Goal: Task Accomplishment & Management: Complete application form

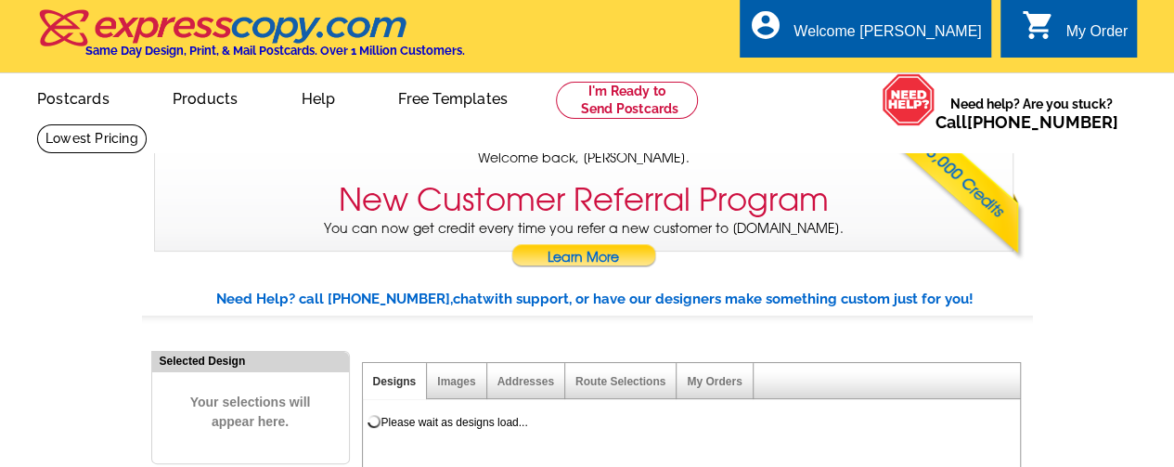
select select "785"
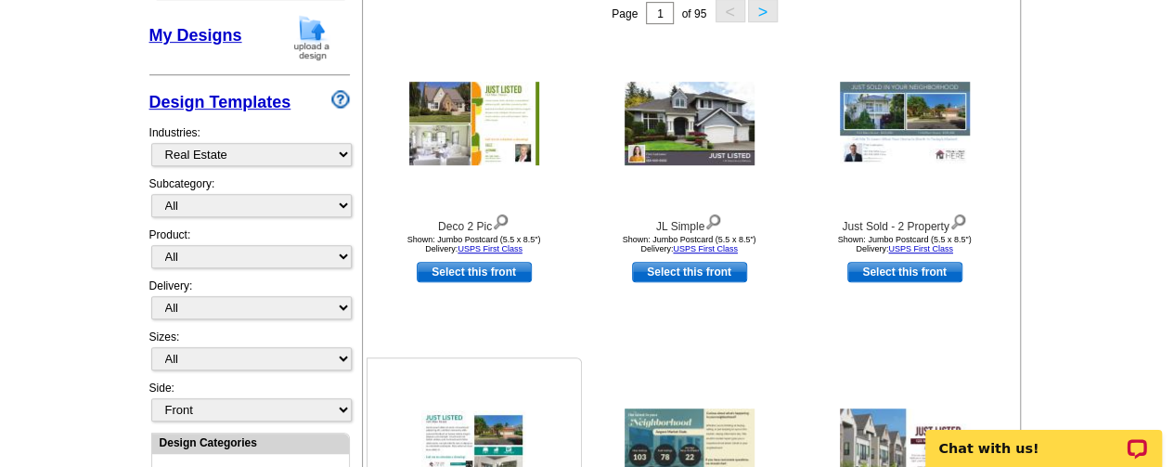
scroll to position [371, 0]
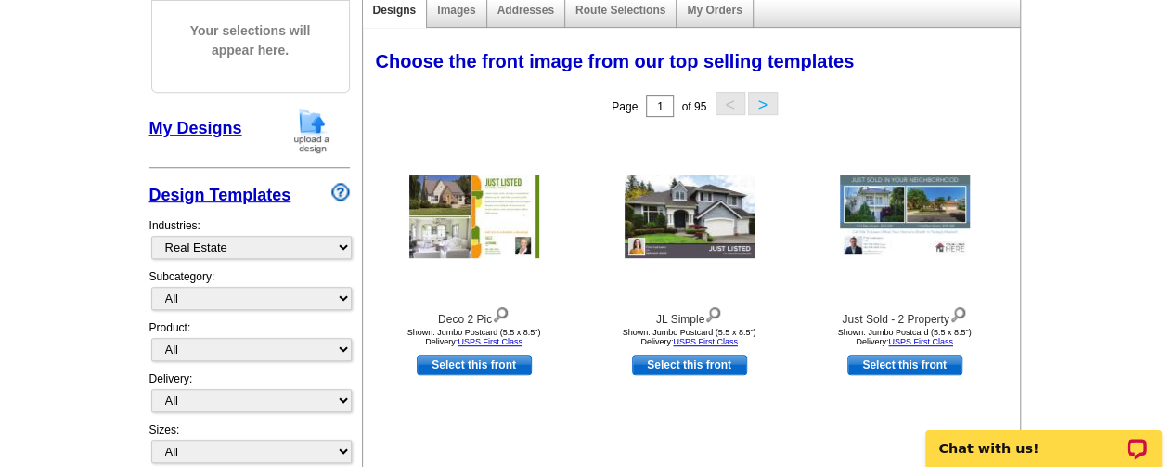
click at [195, 128] on link "My Designs" at bounding box center [195, 128] width 93 height 19
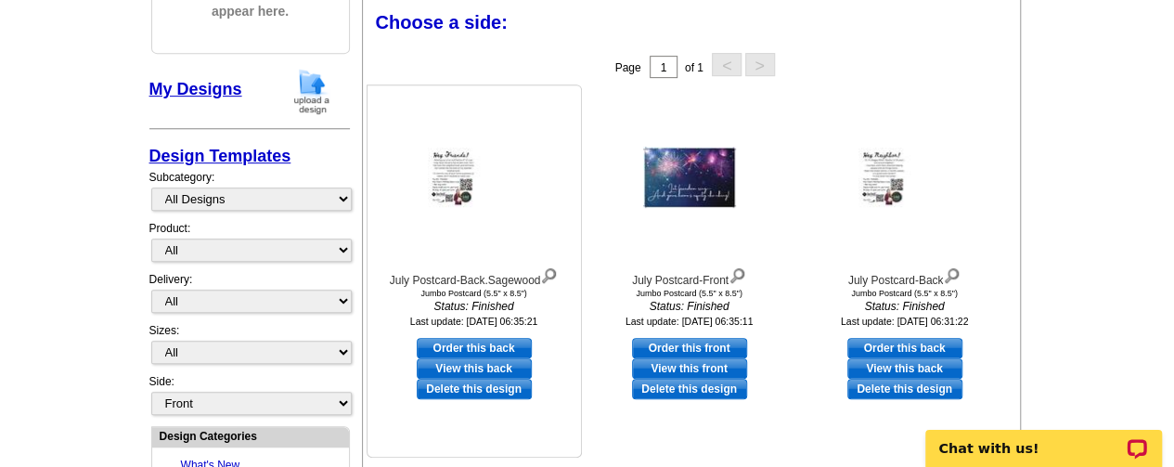
scroll to position [411, 0]
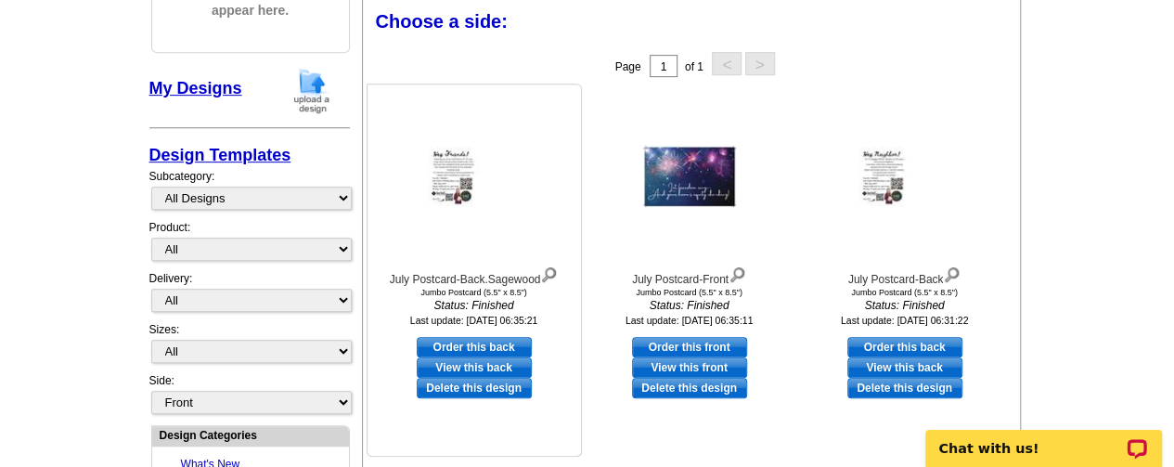
click at [447, 181] on img at bounding box center [474, 176] width 93 height 59
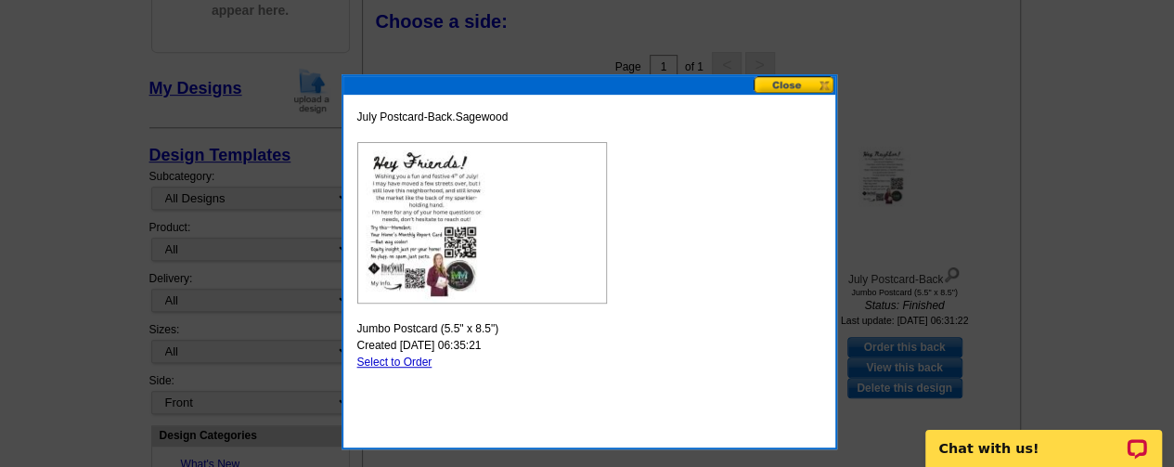
click at [410, 198] on img at bounding box center [482, 222] width 250 height 161
click at [792, 87] on button at bounding box center [794, 85] width 82 height 18
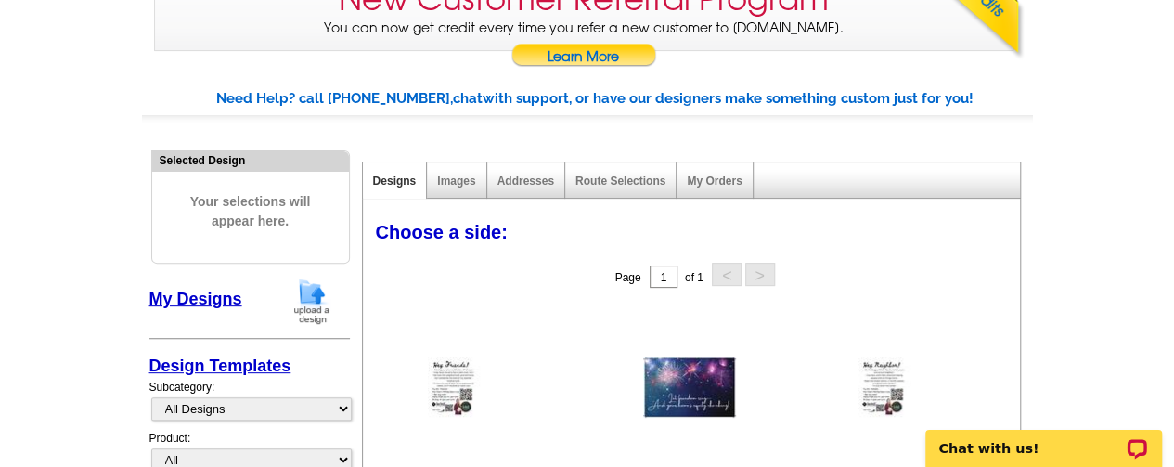
scroll to position [133, 0]
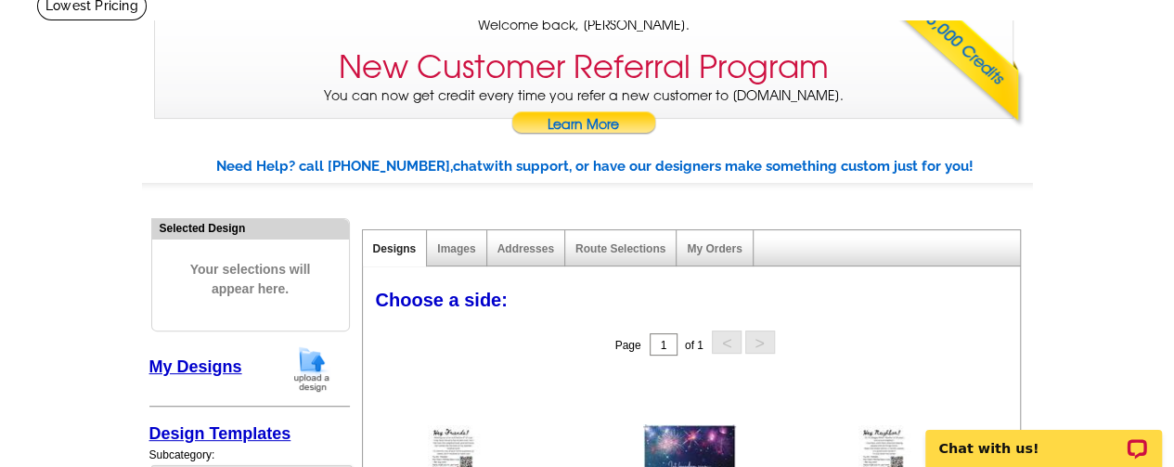
click at [393, 248] on link "Designs" at bounding box center [395, 248] width 44 height 13
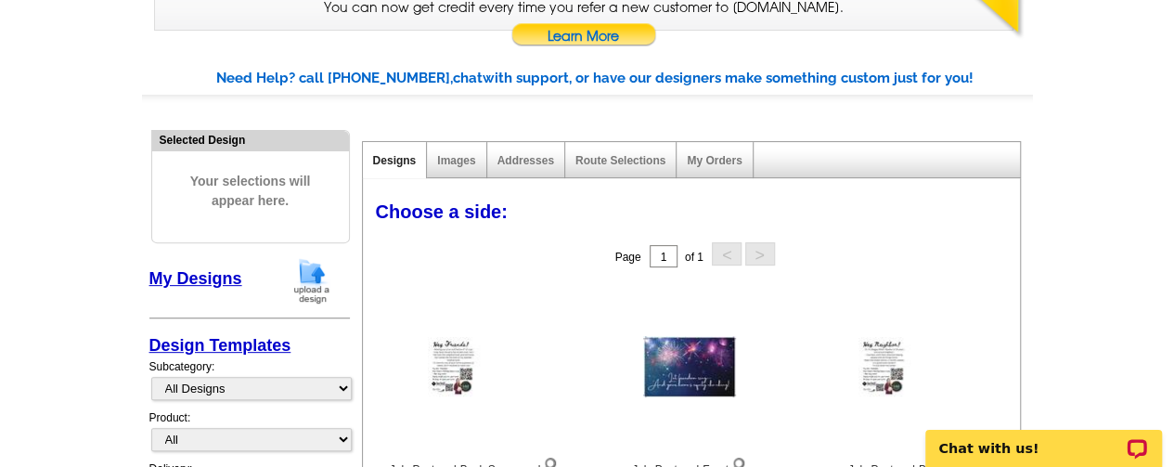
scroll to position [318, 0]
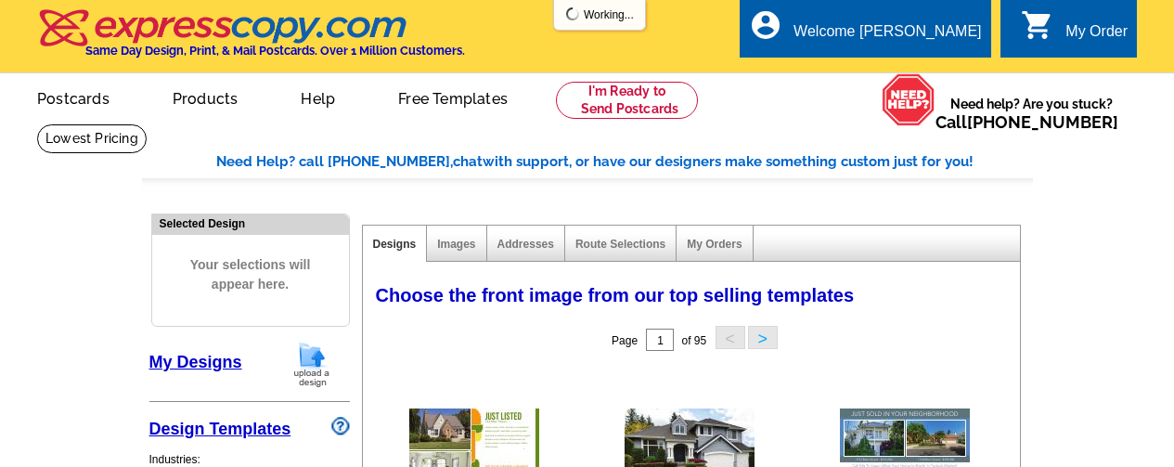
select select "785"
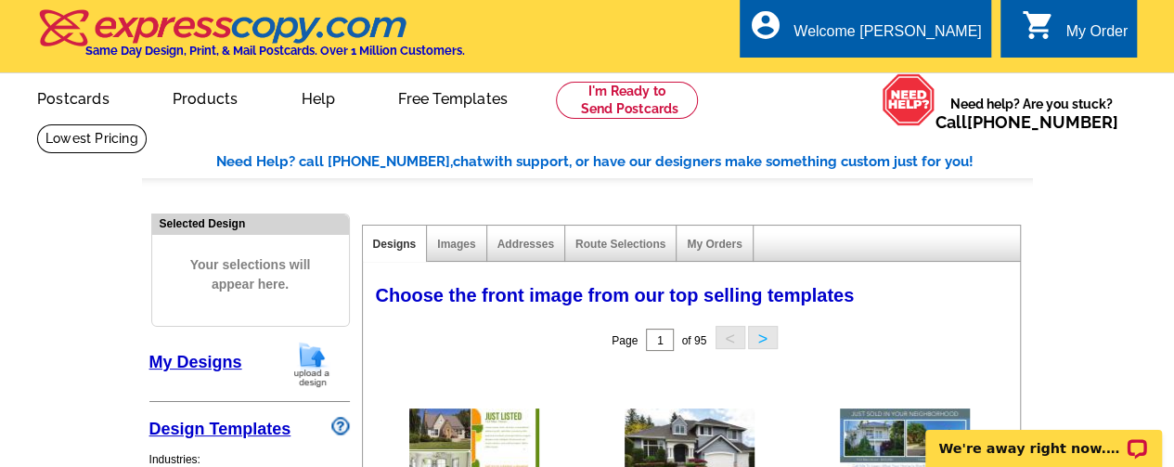
click at [204, 365] on link "My Designs" at bounding box center [195, 362] width 93 height 19
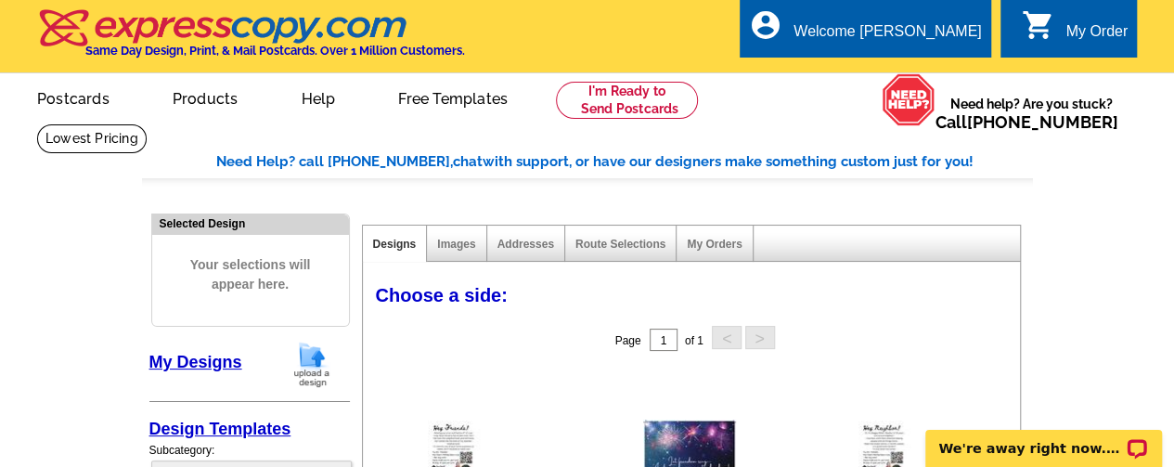
click at [309, 363] on img at bounding box center [312, 364] width 48 height 47
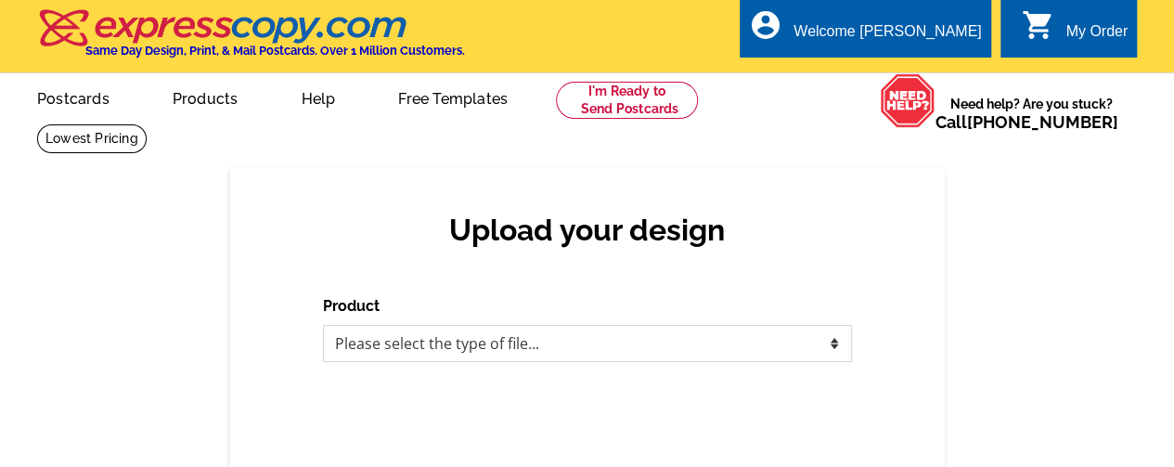
click at [716, 341] on select "Please select the type of file... Postcards Business Cards Letters and flyers G…" at bounding box center [587, 343] width 529 height 37
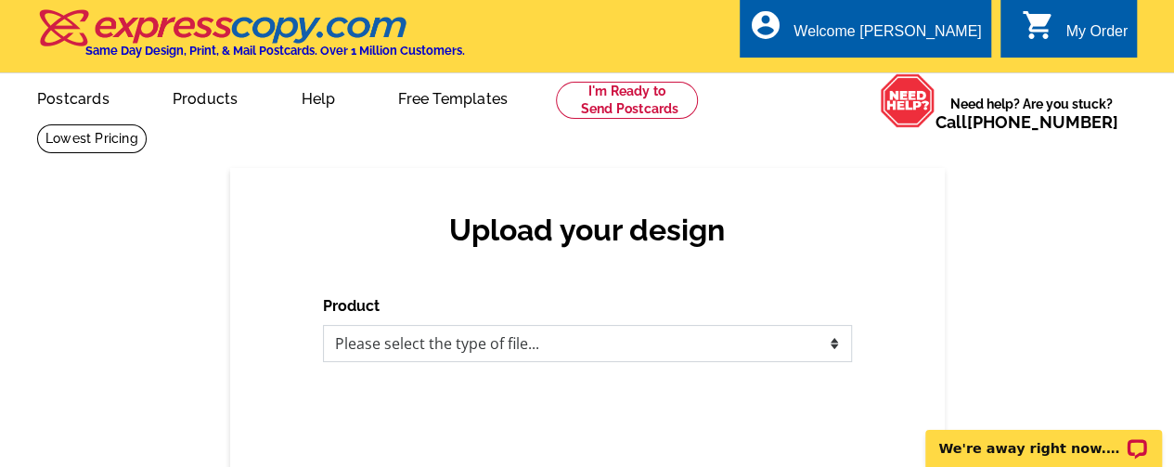
select select "1"
click at [323, 326] on select "Please select the type of file... Postcards Business Cards Letters and flyers G…" at bounding box center [587, 343] width 529 height 37
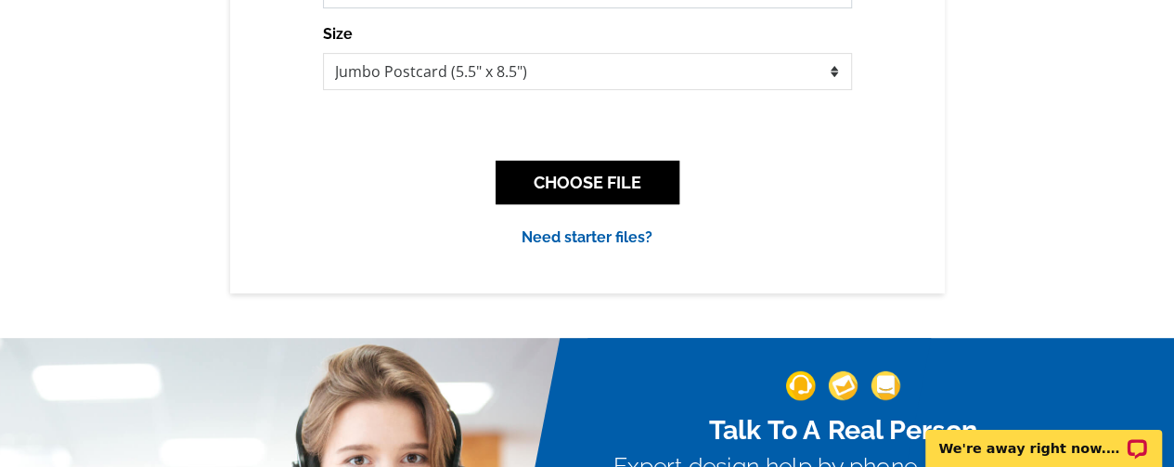
scroll to position [371, 0]
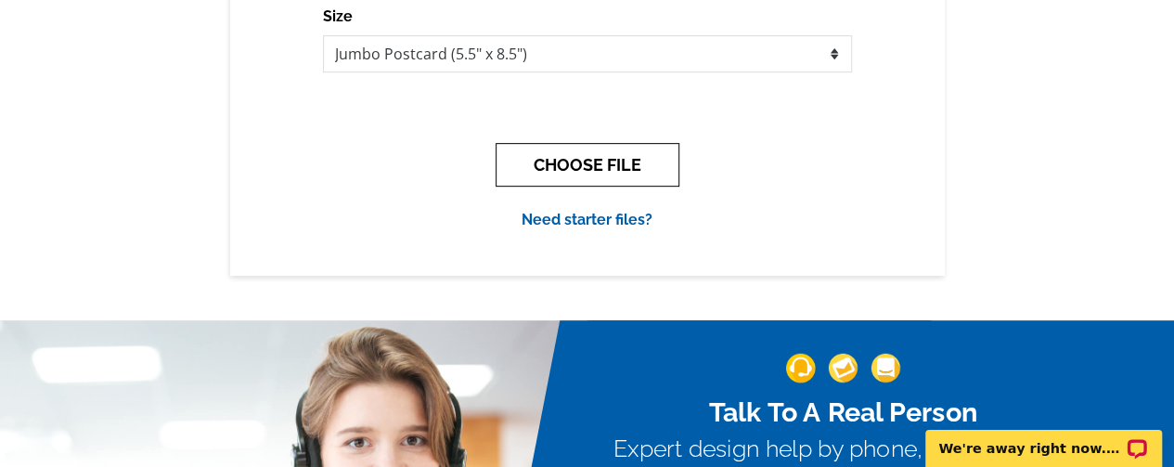
click at [572, 166] on button "CHOOSE FILE" at bounding box center [587, 165] width 184 height 44
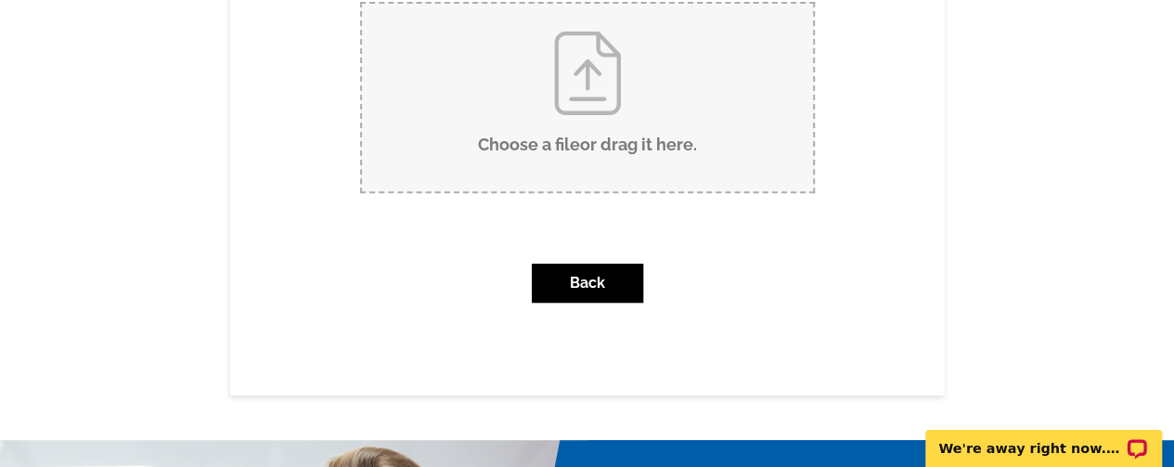
scroll to position [278, 0]
click at [603, 75] on input "Choose a file or drag it here ." at bounding box center [587, 96] width 451 height 187
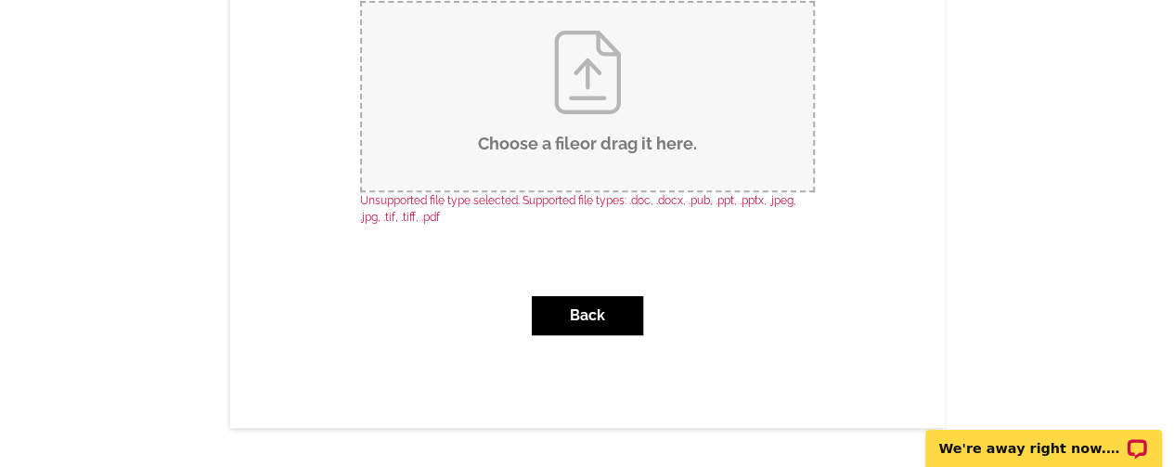
click at [584, 92] on input "Choose a file or drag it here ." at bounding box center [587, 96] width 451 height 187
type input "C:\fakepath\August Postcard-Front.jpeg.jpg"
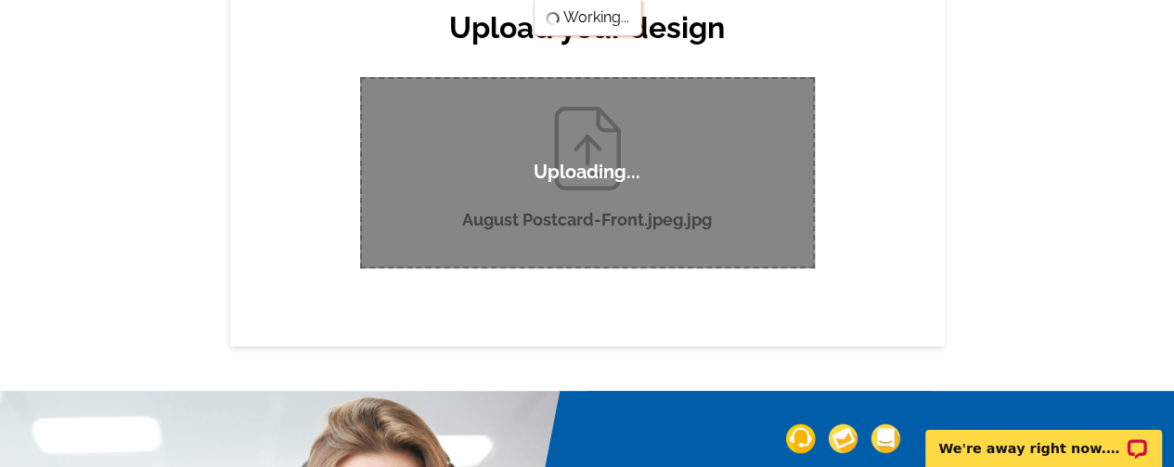
scroll to position [186, 0]
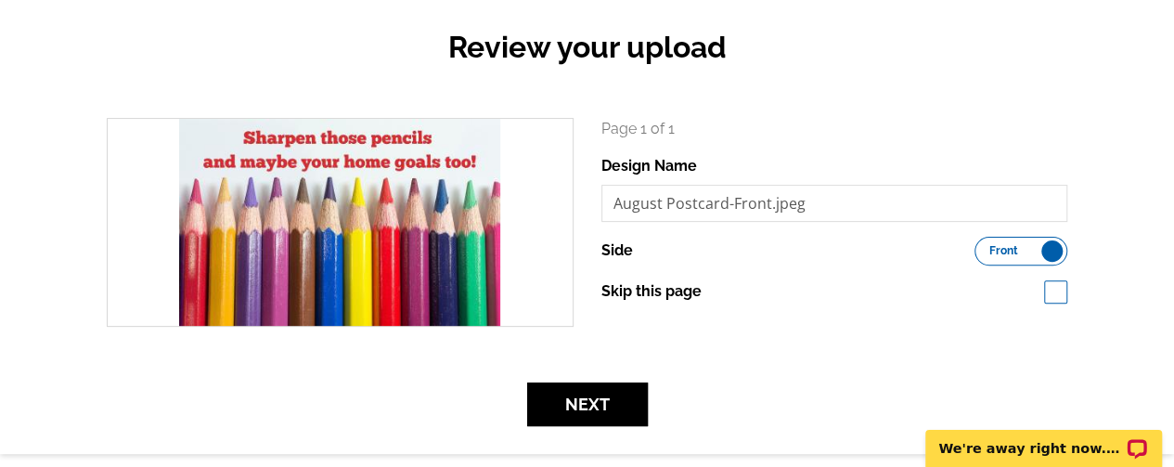
scroll to position [186, 0]
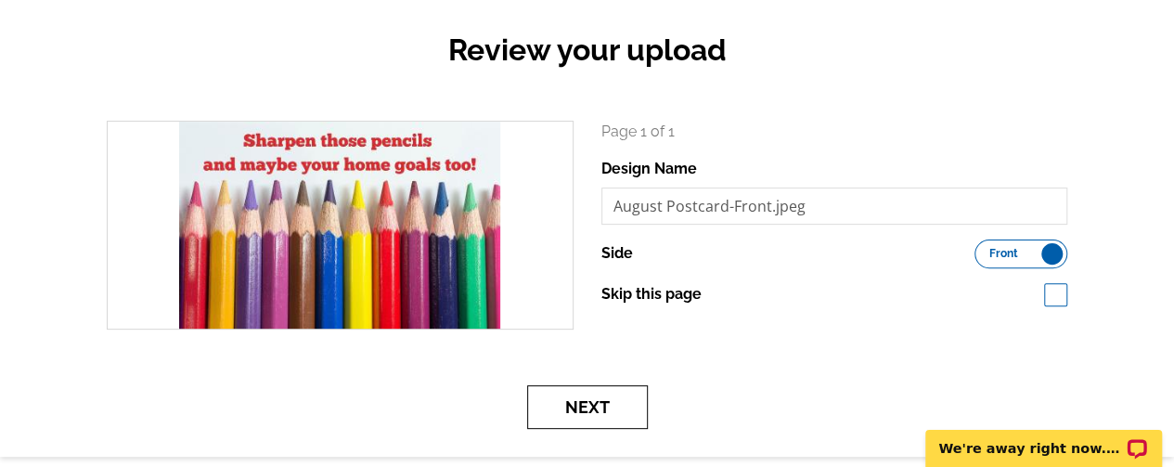
click at [609, 411] on button "Next" at bounding box center [587, 407] width 121 height 44
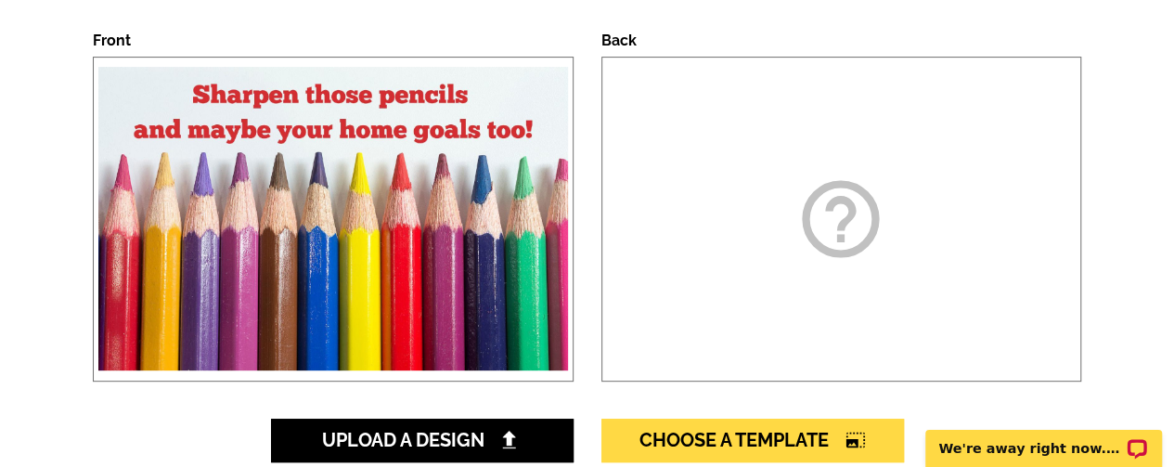
scroll to position [278, 0]
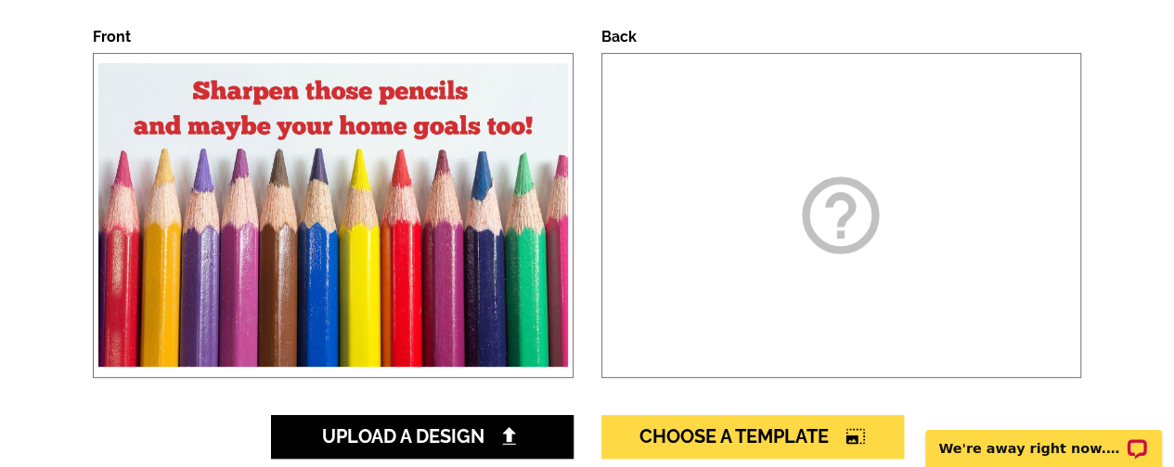
click at [835, 216] on icon "help_outline" at bounding box center [840, 215] width 93 height 93
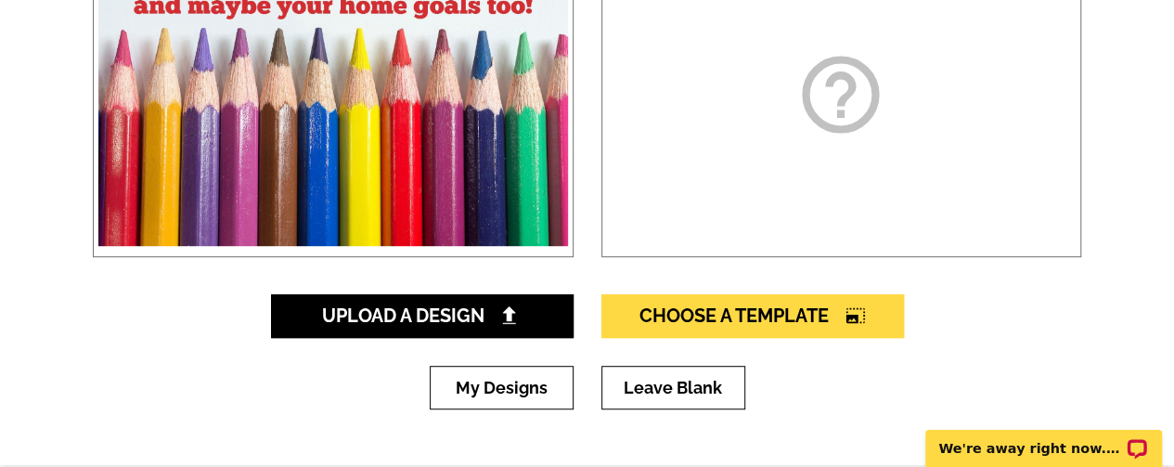
scroll to position [464, 0]
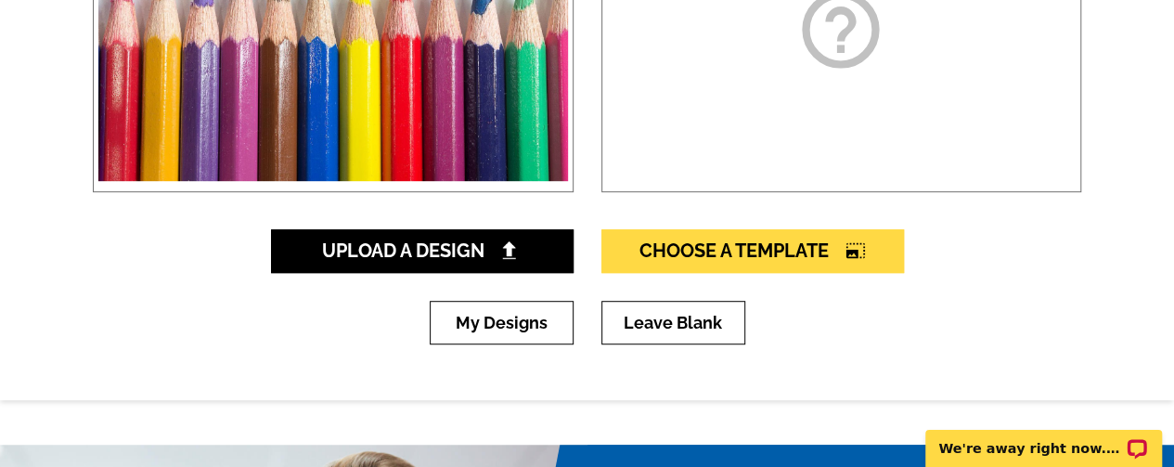
click at [852, 76] on icon "help_outline" at bounding box center [840, 29] width 93 height 93
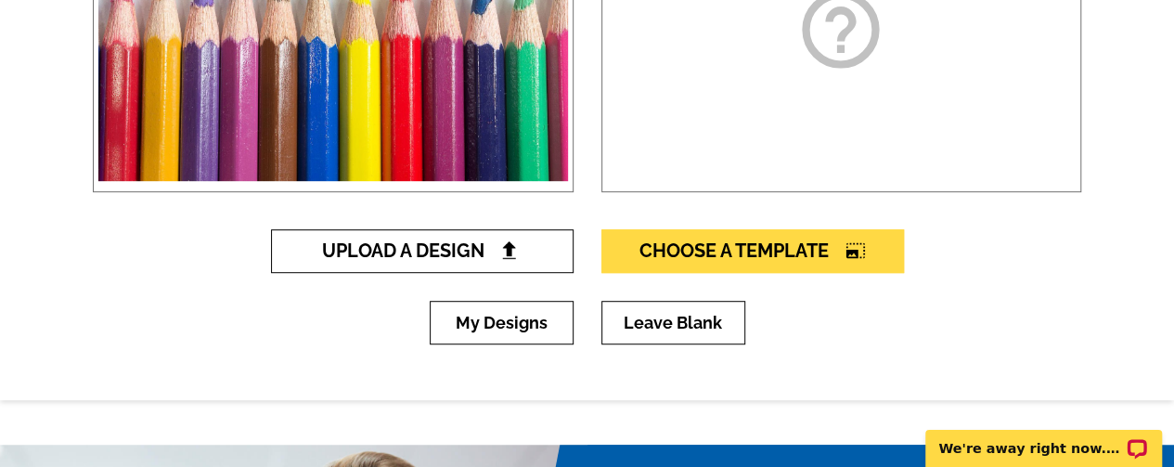
click at [448, 257] on span "Upload A Design" at bounding box center [421, 250] width 199 height 22
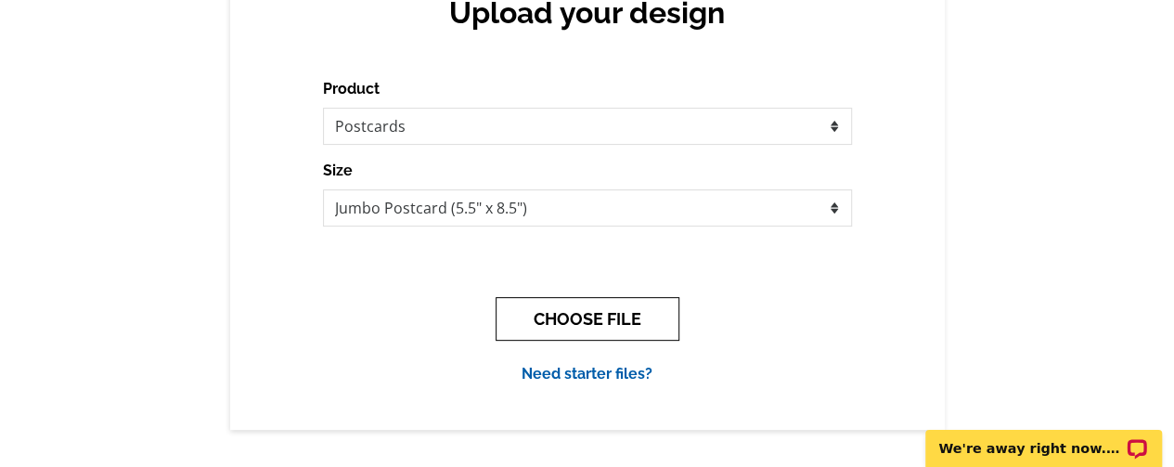
scroll to position [186, 0]
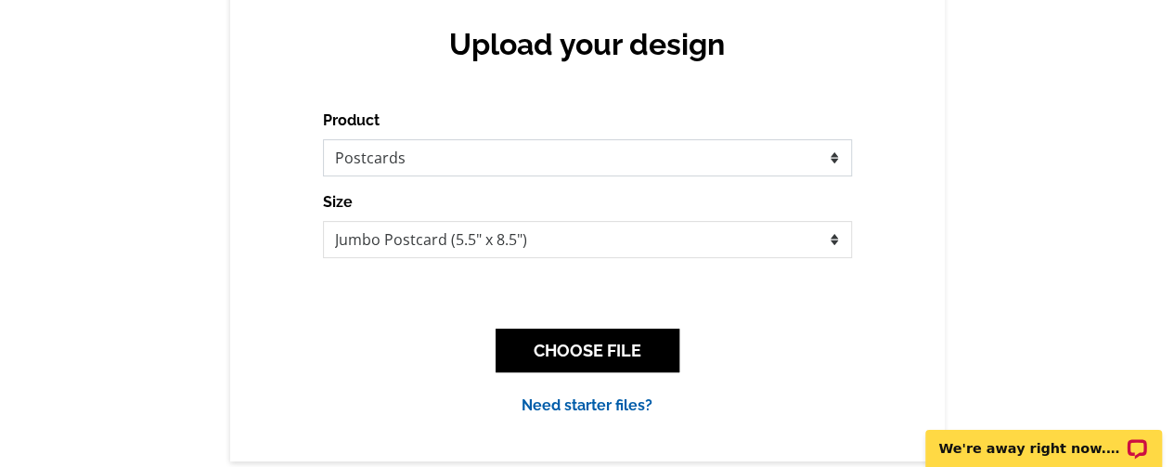
click at [612, 164] on select "Please select the type of file... Postcards Business Cards Letters and flyers G…" at bounding box center [587, 157] width 529 height 37
click at [323, 140] on select "Please select the type of file... Postcards Business Cards Letters and flyers G…" at bounding box center [587, 157] width 529 height 37
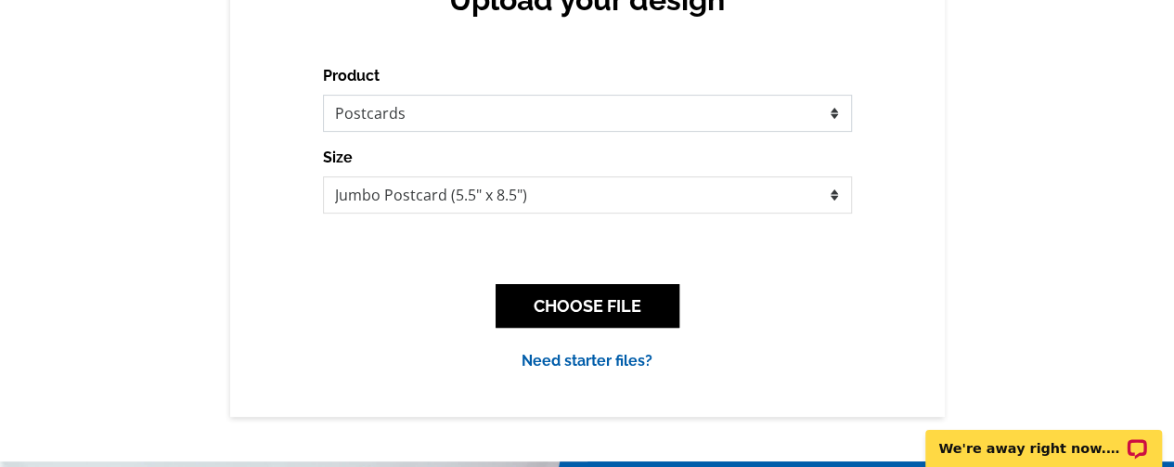
scroll to position [278, 0]
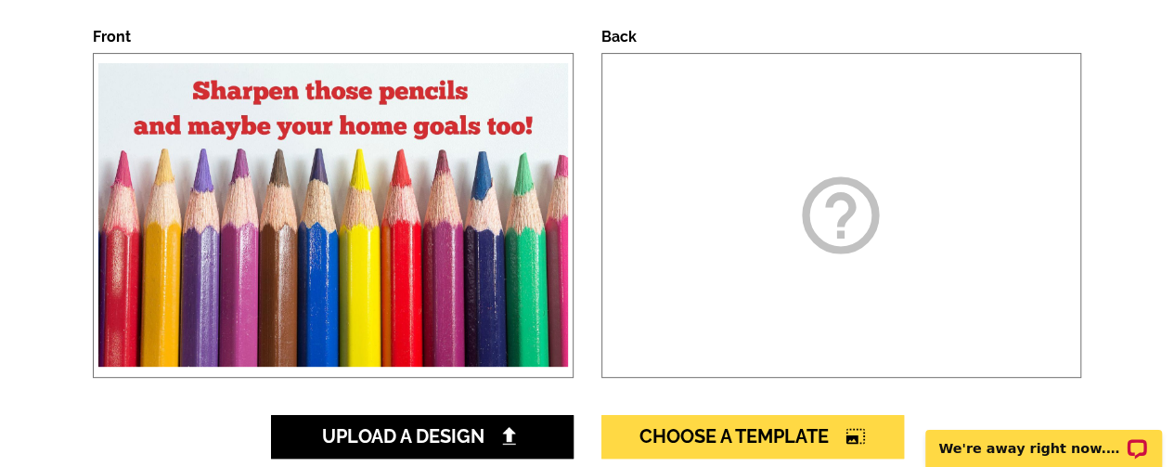
scroll to position [253, 0]
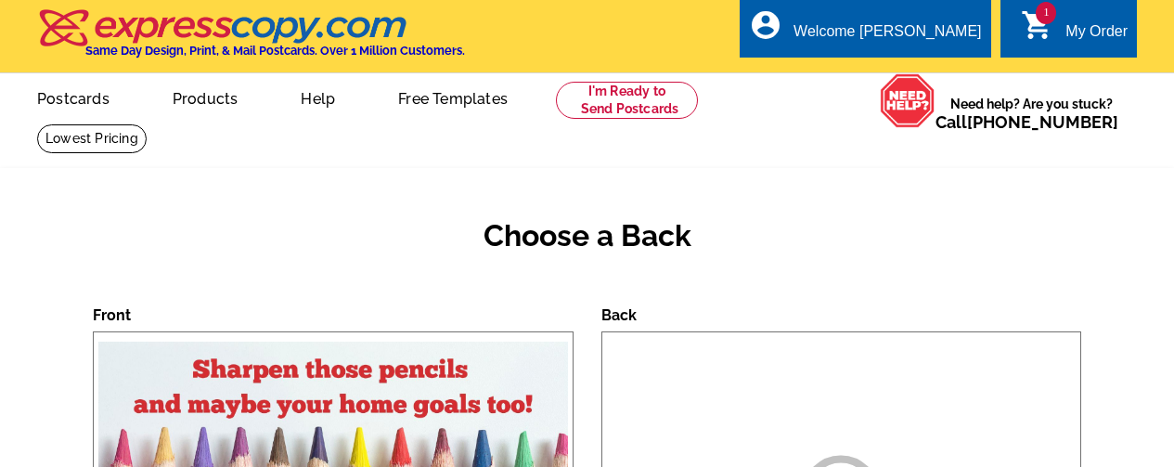
scroll to position [201, 0]
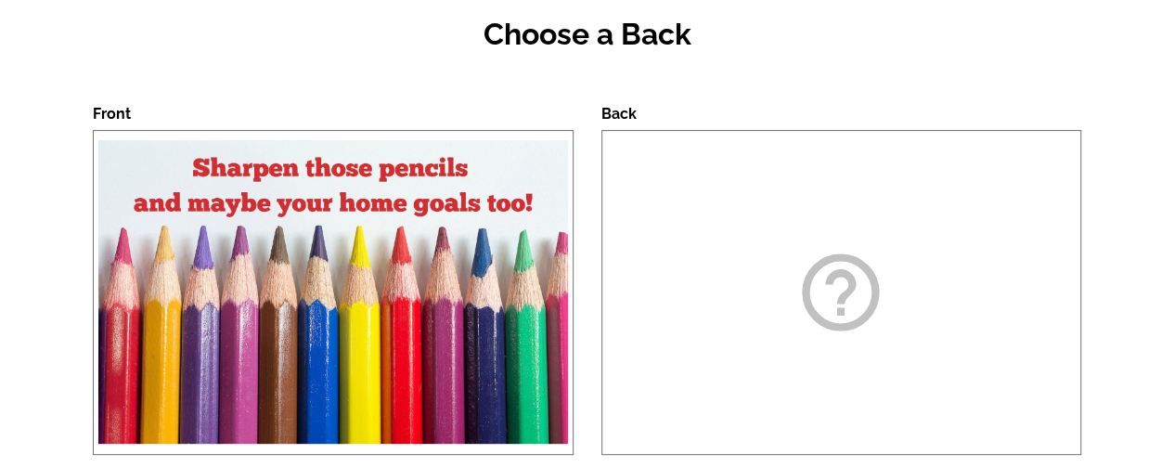
click at [777, 185] on div "help_outline" at bounding box center [841, 292] width 481 height 325
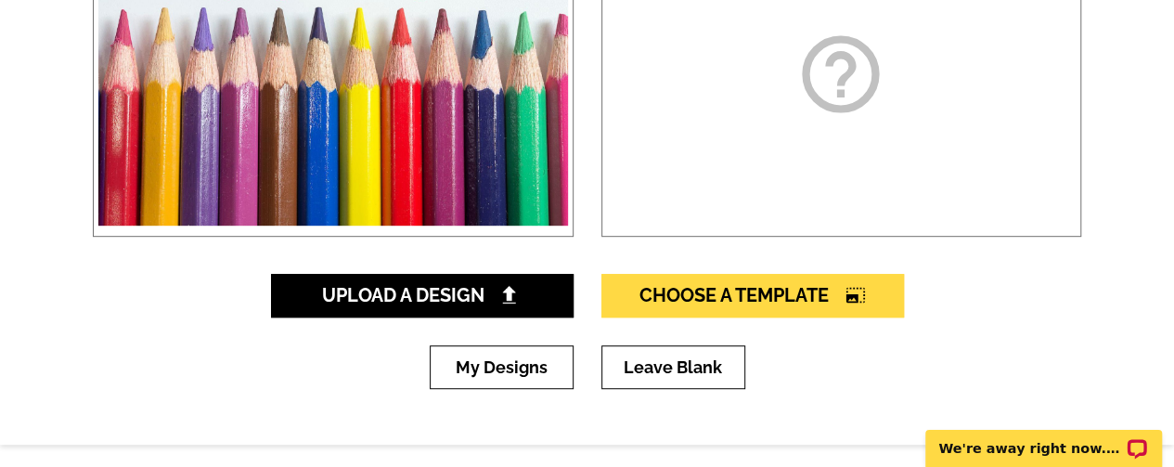
scroll to position [480, 0]
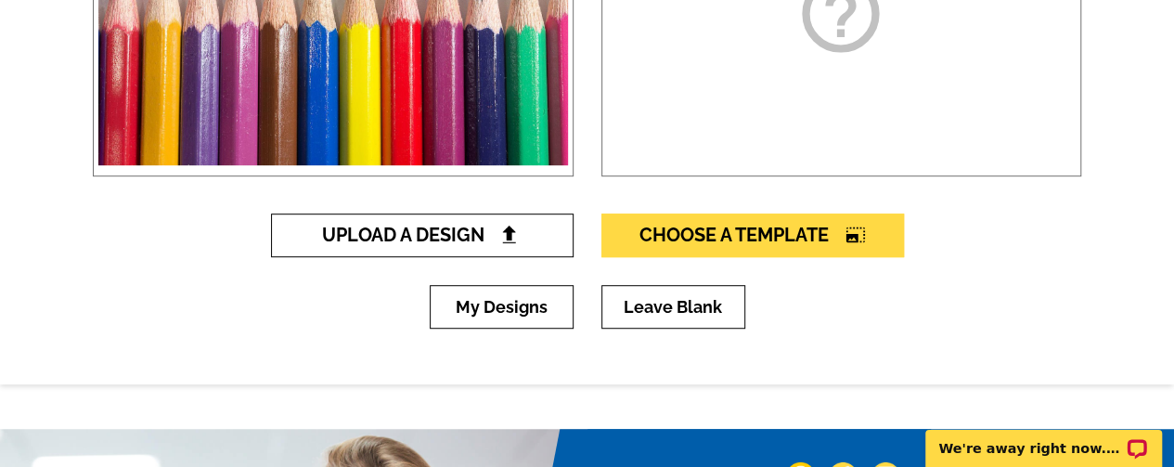
click at [470, 242] on span "Upload A Design" at bounding box center [421, 235] width 199 height 22
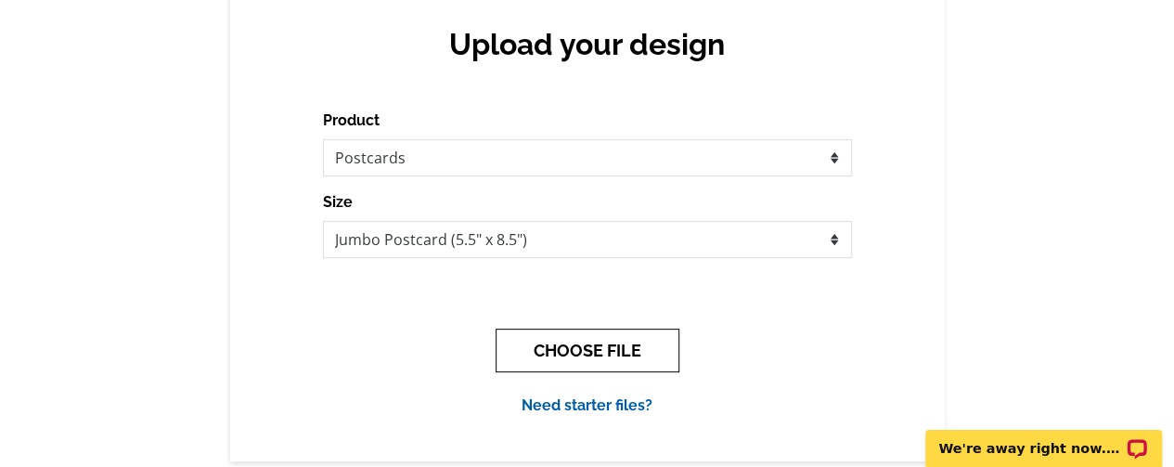
click at [566, 347] on button "CHOOSE FILE" at bounding box center [587, 350] width 184 height 44
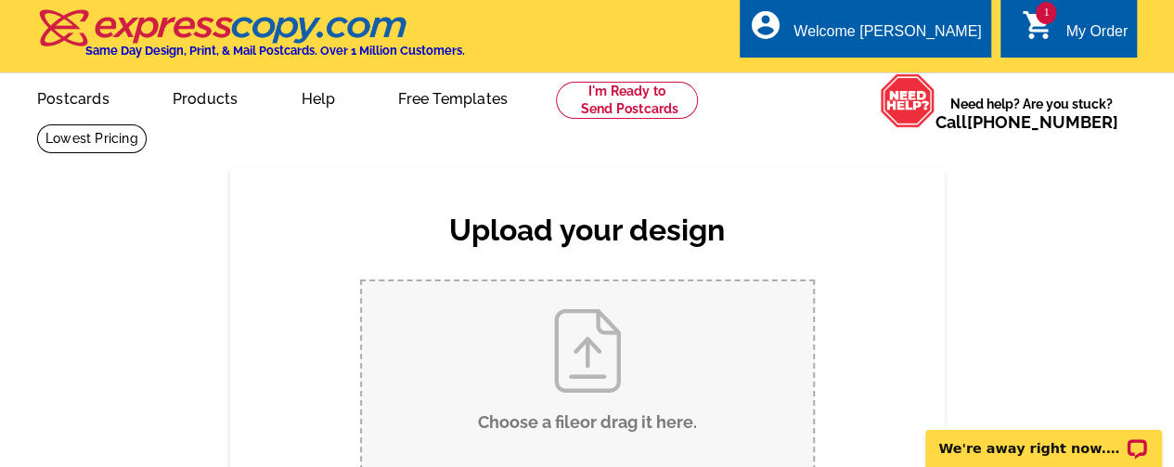
click at [593, 350] on input "Choose a file or drag it here ." at bounding box center [587, 374] width 451 height 187
type input "C:\fakepath\August Postcard-Back.jpeg.jpg"
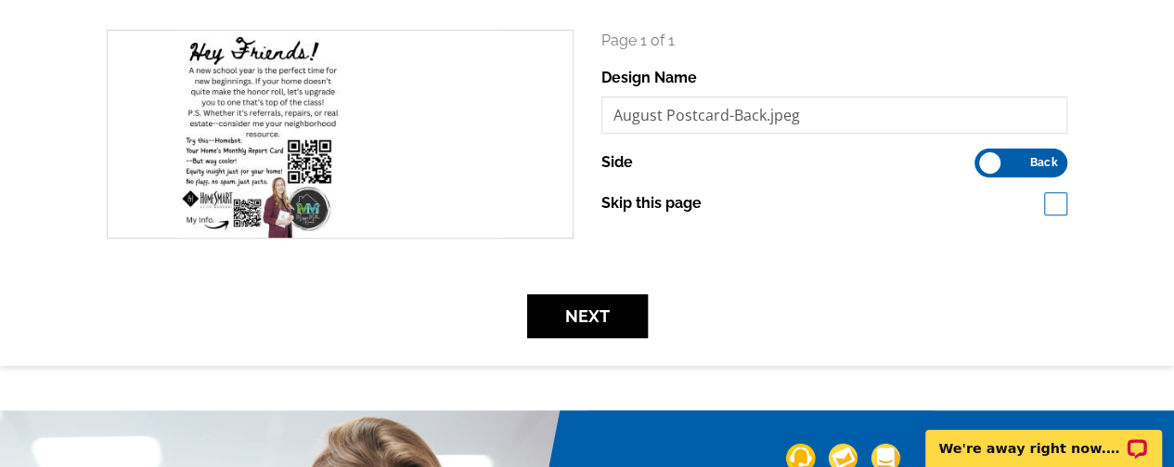
scroll to position [278, 0]
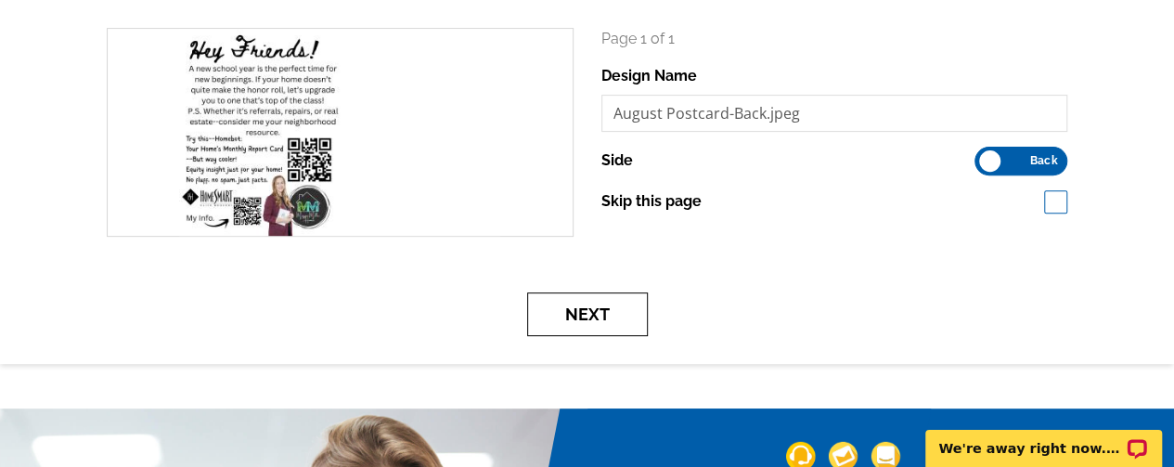
click at [597, 321] on button "Next" at bounding box center [587, 314] width 121 height 44
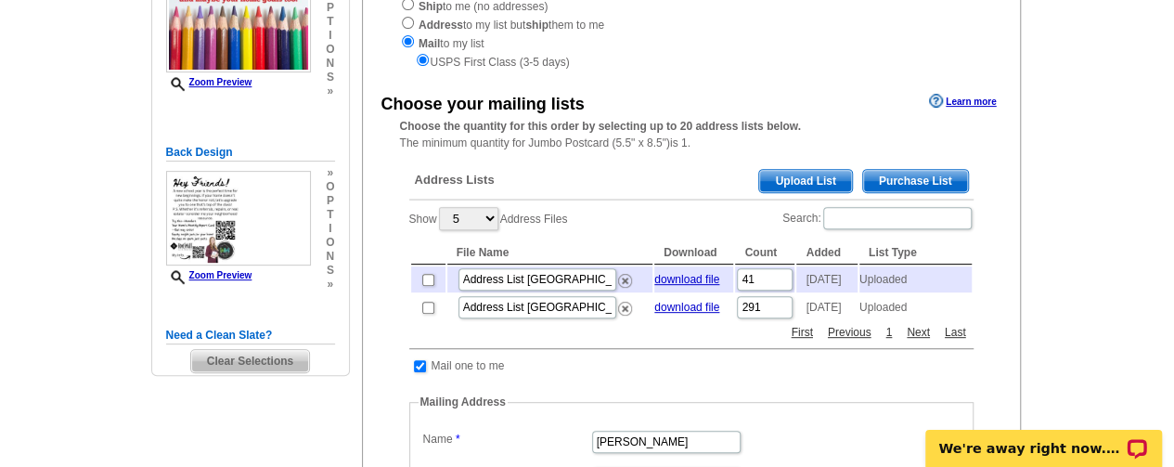
scroll to position [278, 0]
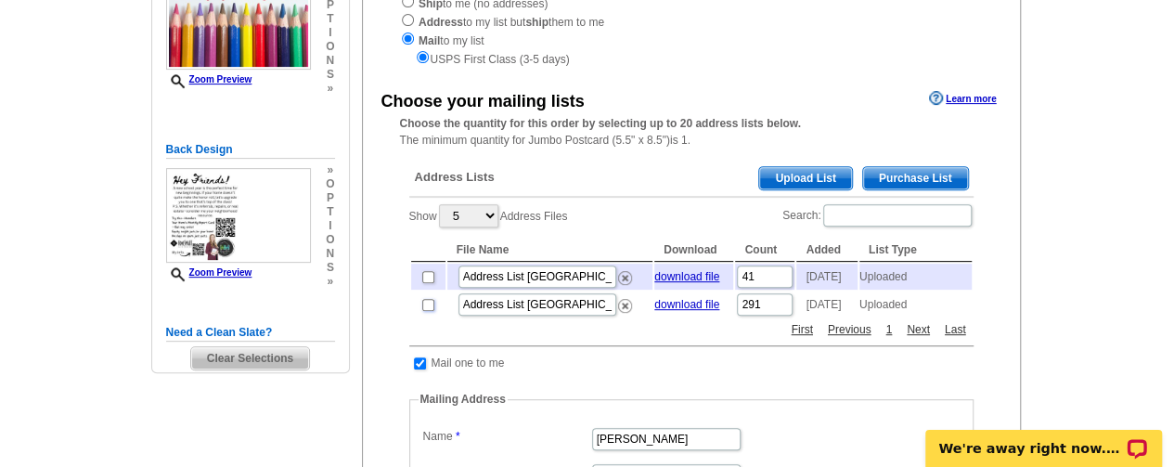
click at [427, 311] on input "checkbox" at bounding box center [428, 305] width 12 height 12
checkbox input "true"
click at [425, 279] on input "checkbox" at bounding box center [428, 277] width 12 height 12
checkbox input "true"
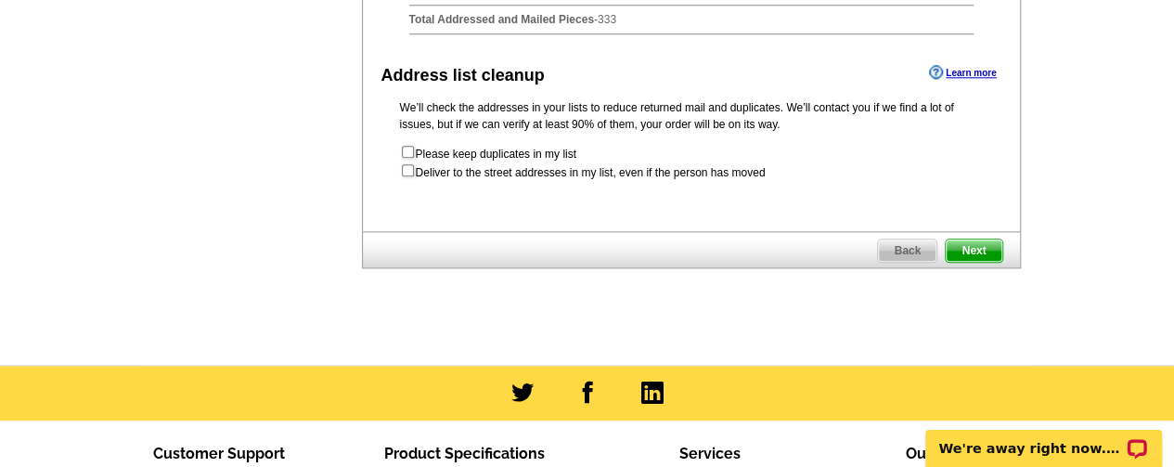
scroll to position [1021, 0]
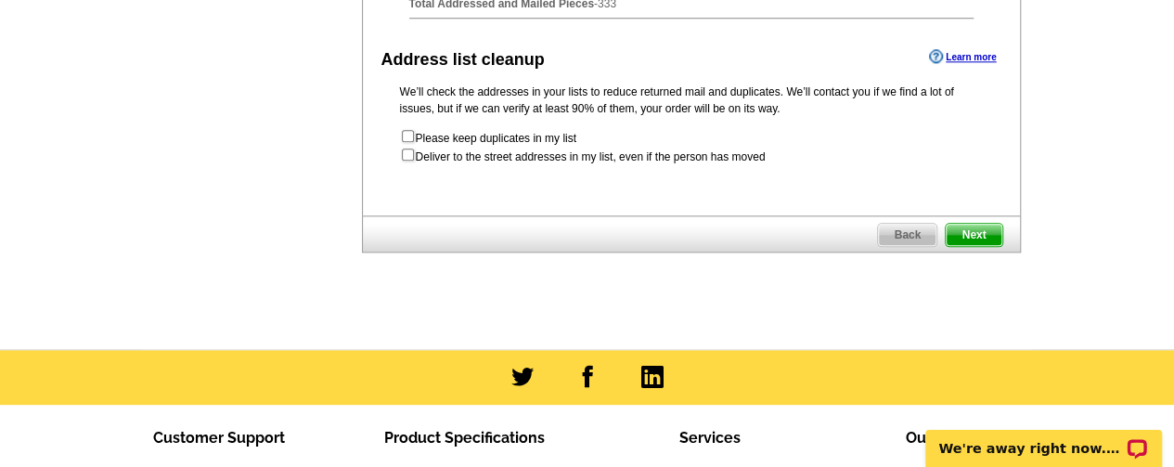
click at [974, 246] on span "Next" at bounding box center [974, 235] width 56 height 22
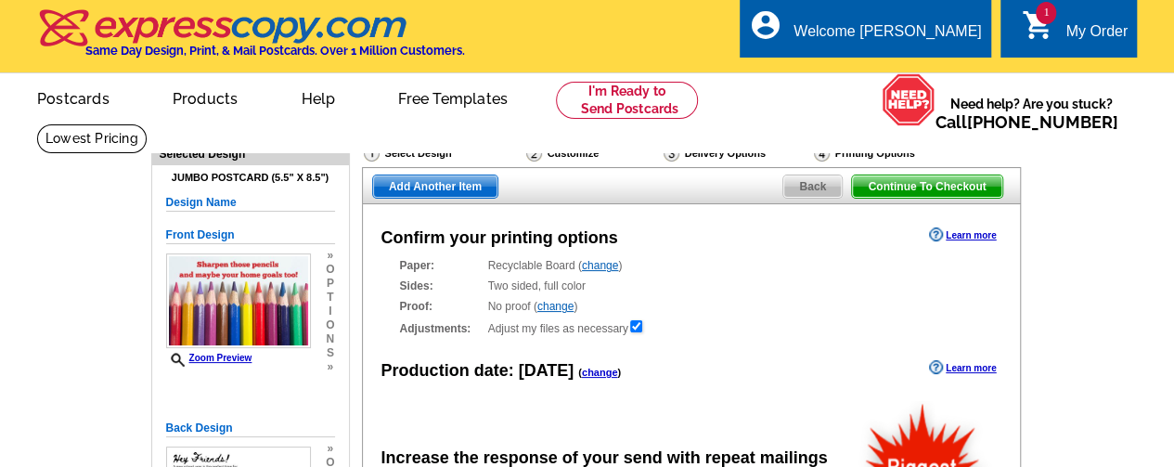
radio input "false"
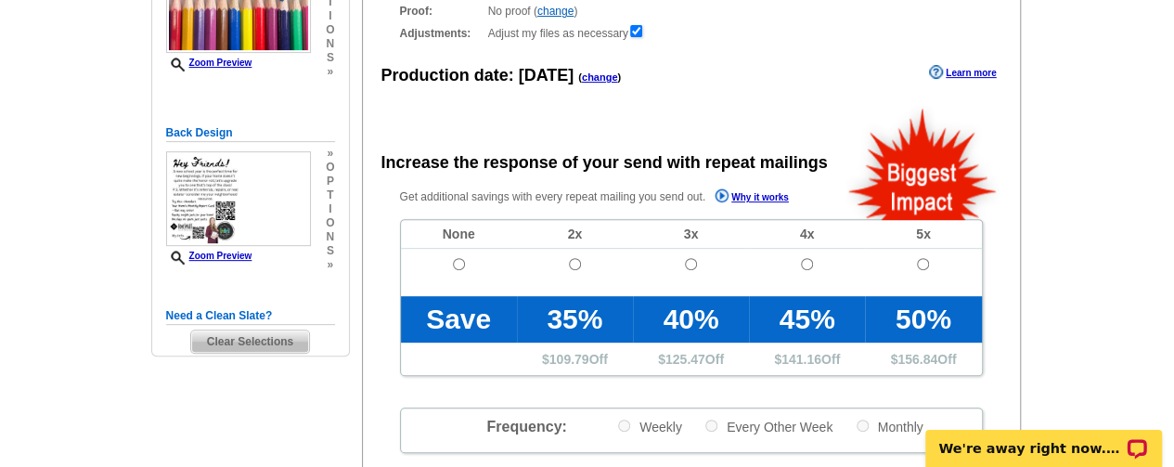
scroll to position [278, 0]
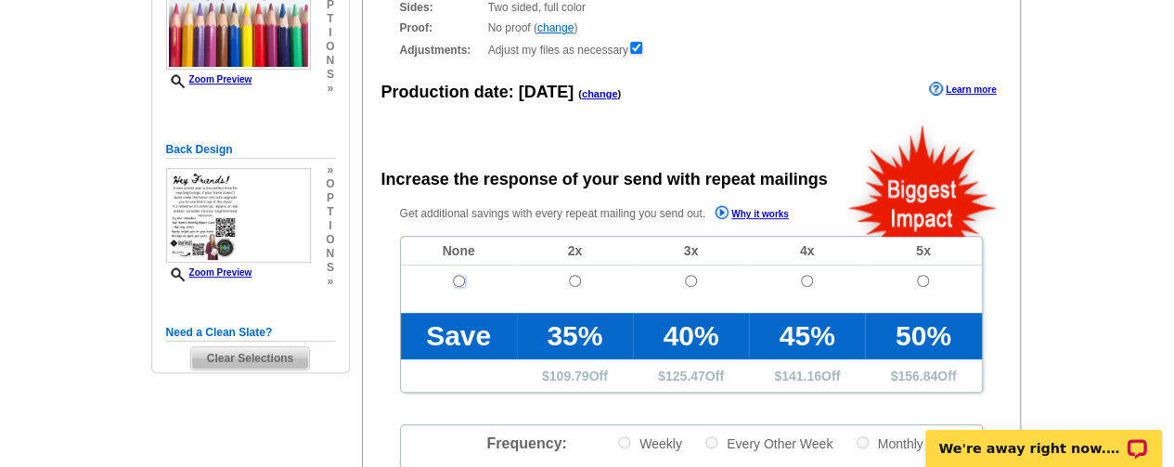
click at [457, 282] on input "radio" at bounding box center [459, 281] width 12 height 12
radio input "true"
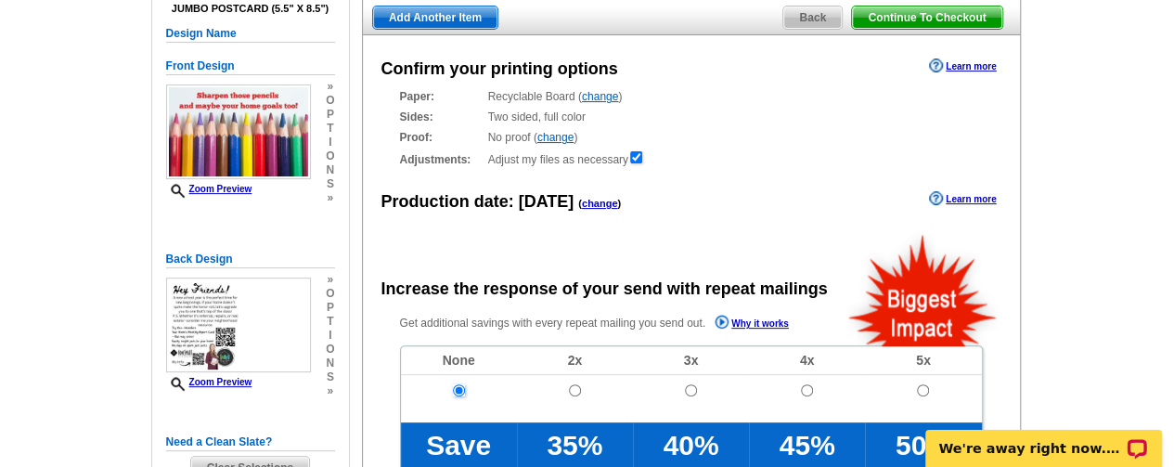
scroll to position [186, 0]
